Goal: Navigation & Orientation: Find specific page/section

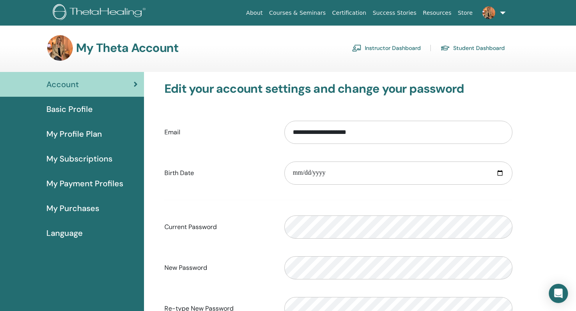
click at [88, 116] on link "Basic Profile" at bounding box center [72, 109] width 144 height 25
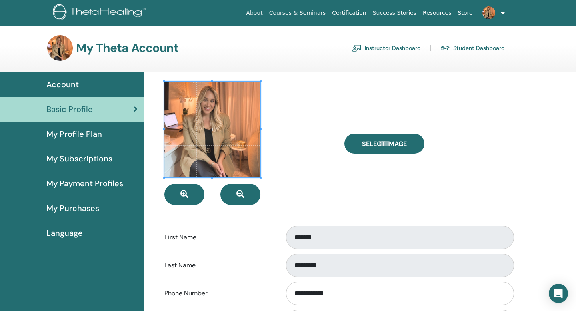
click at [79, 131] on span "My Profile Plan" at bounding box center [74, 134] width 56 height 12
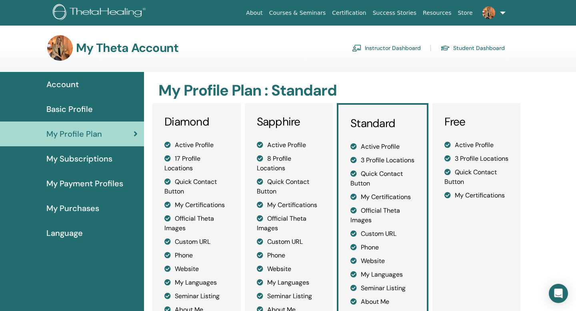
click at [66, 88] on span "Account" at bounding box center [62, 84] width 32 height 12
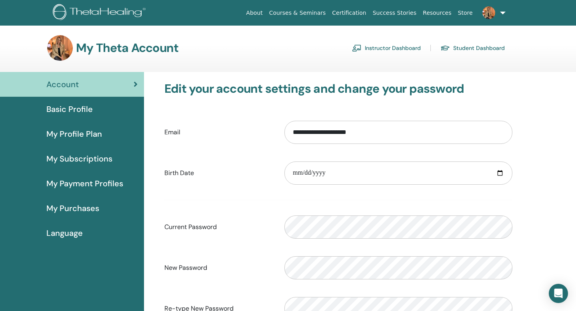
click at [78, 132] on span "My Profile Plan" at bounding box center [74, 134] width 56 height 12
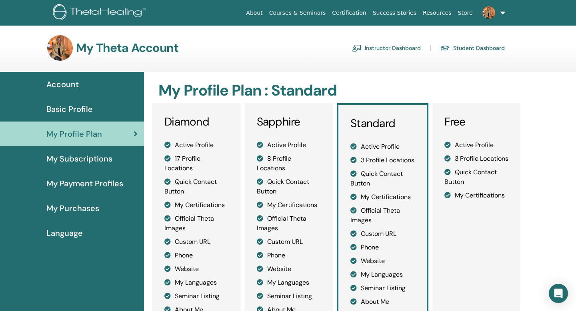
click at [387, 47] on link "Instructor Dashboard" at bounding box center [386, 48] width 69 height 13
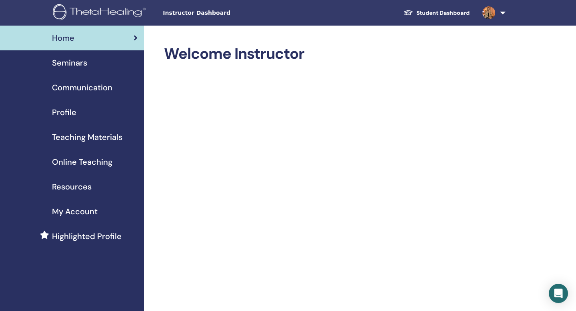
click at [84, 210] on span "My Account" at bounding box center [75, 212] width 46 height 12
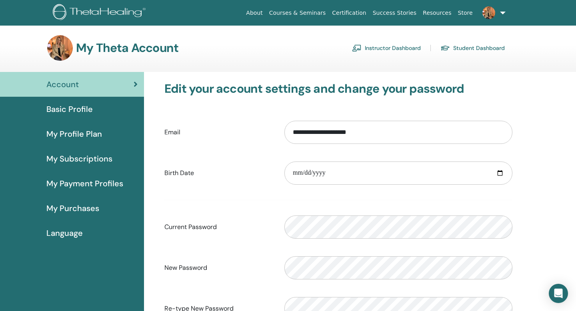
click at [68, 206] on span "My Purchases" at bounding box center [72, 209] width 53 height 12
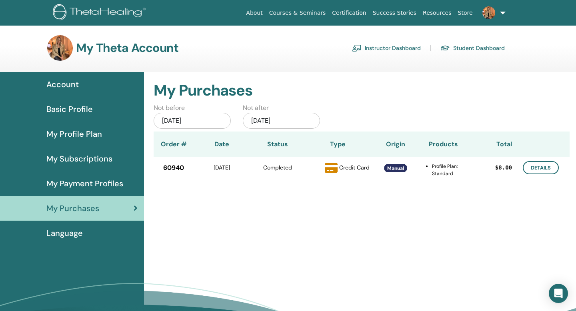
click at [72, 83] on span "Account" at bounding box center [62, 84] width 32 height 12
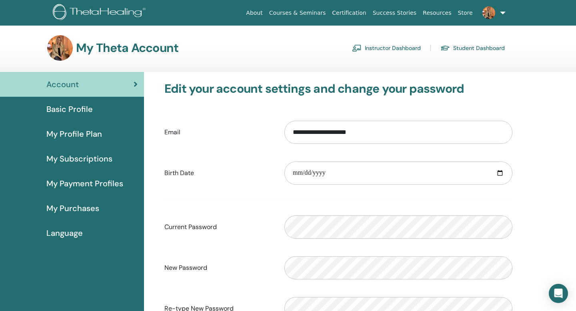
click at [470, 12] on link "Store" at bounding box center [465, 13] width 21 height 15
